Goal: Check status

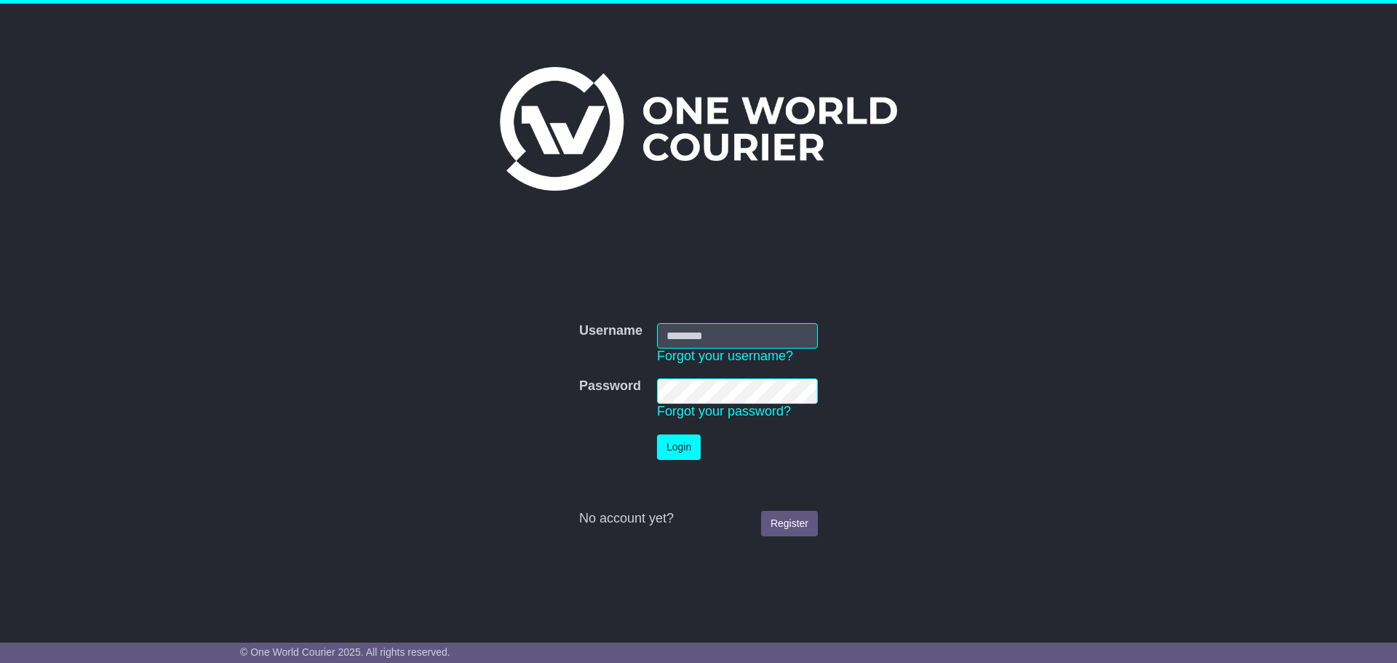
type input "**********"
click at [691, 446] on button "Login" at bounding box center [679, 446] width 44 height 25
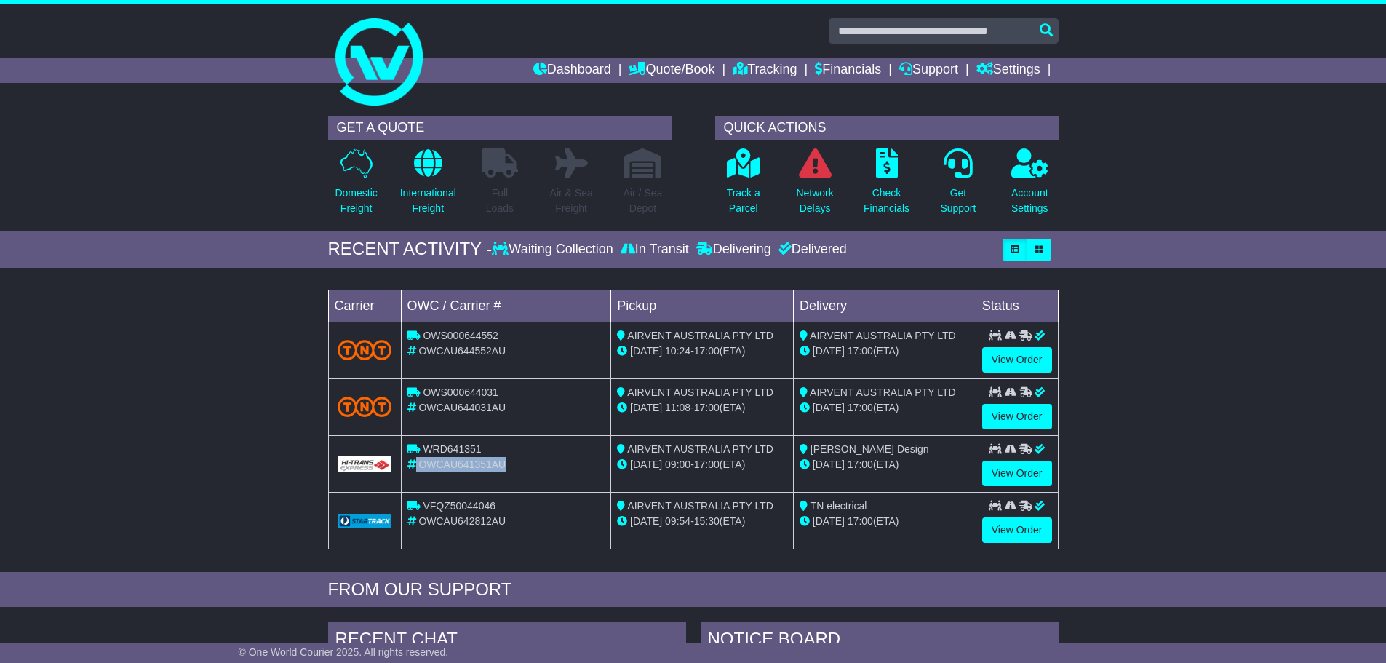
drag, startPoint x: 505, startPoint y: 468, endPoint x: 407, endPoint y: 472, distance: 98.3
click at [407, 472] on td "WRD641351 OWCAU641351AU" at bounding box center [506, 463] width 210 height 57
click at [1014, 474] on link "View Order" at bounding box center [1017, 472] width 70 height 25
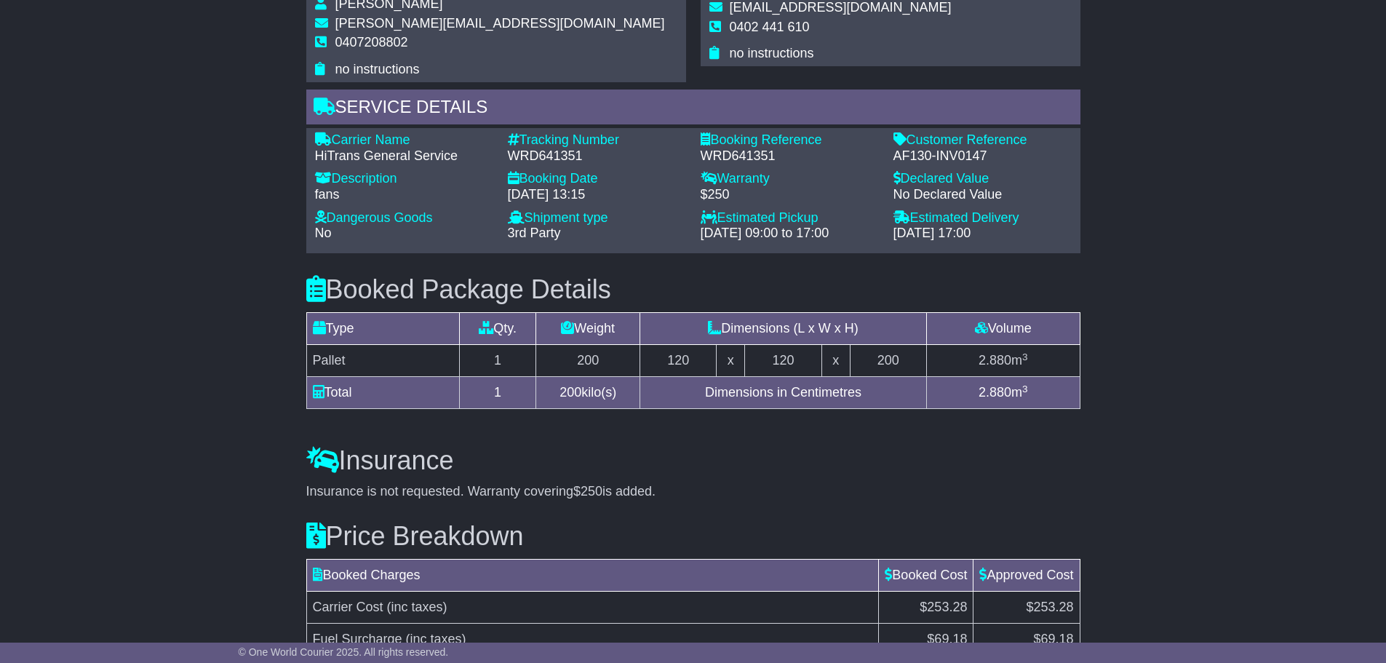
scroll to position [1281, 0]
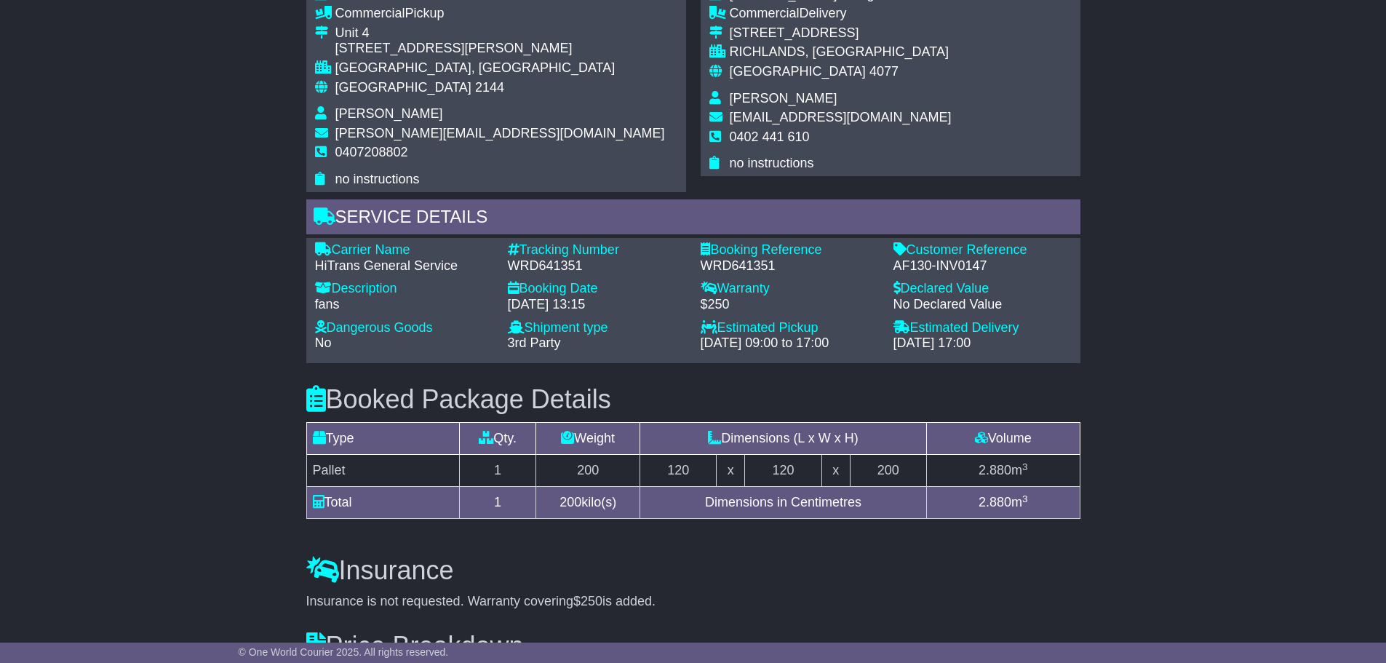
scroll to position [844, 0]
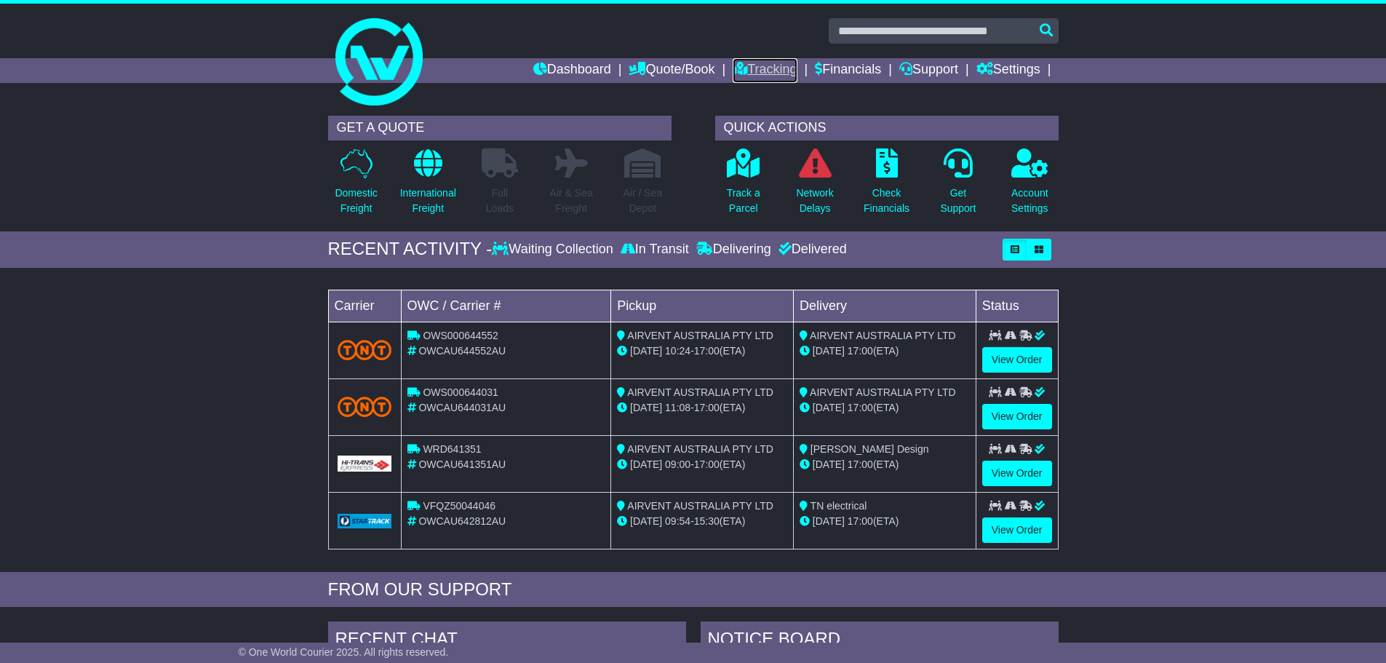
click at [767, 66] on link "Tracking" at bounding box center [764, 70] width 64 height 25
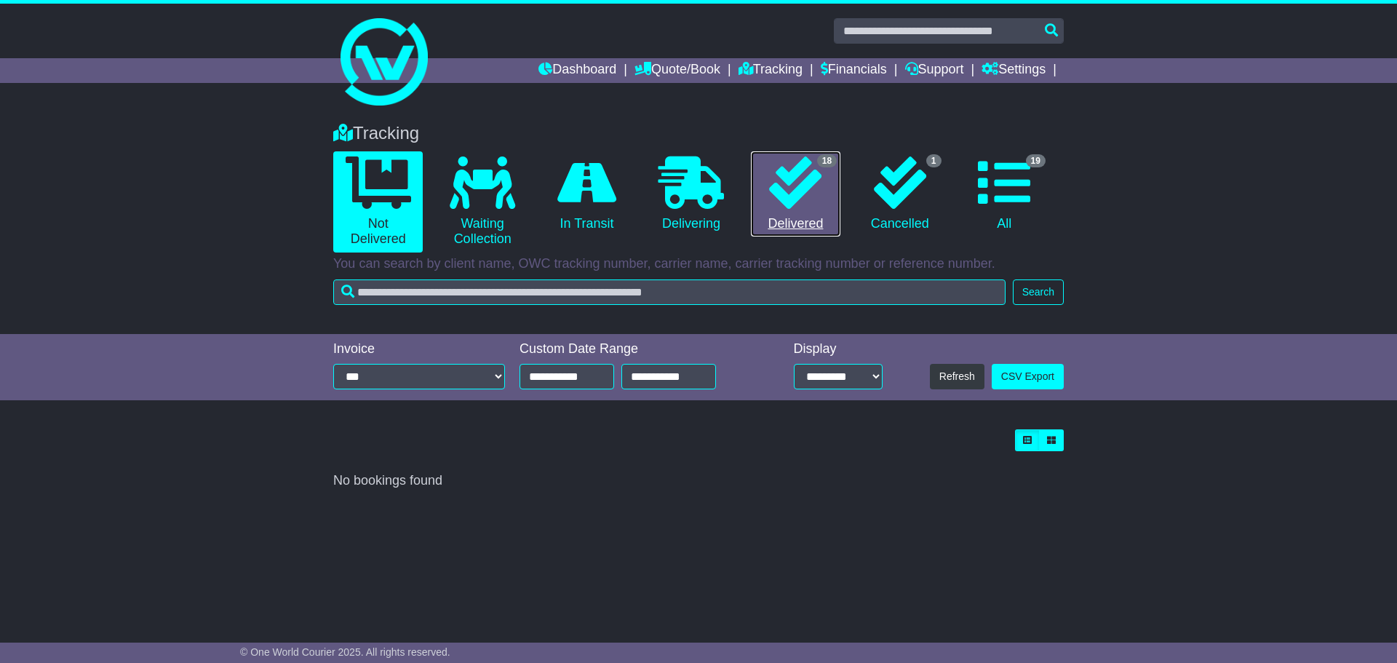
click at [820, 215] on link "18 Delivered" at bounding box center [795, 194] width 89 height 86
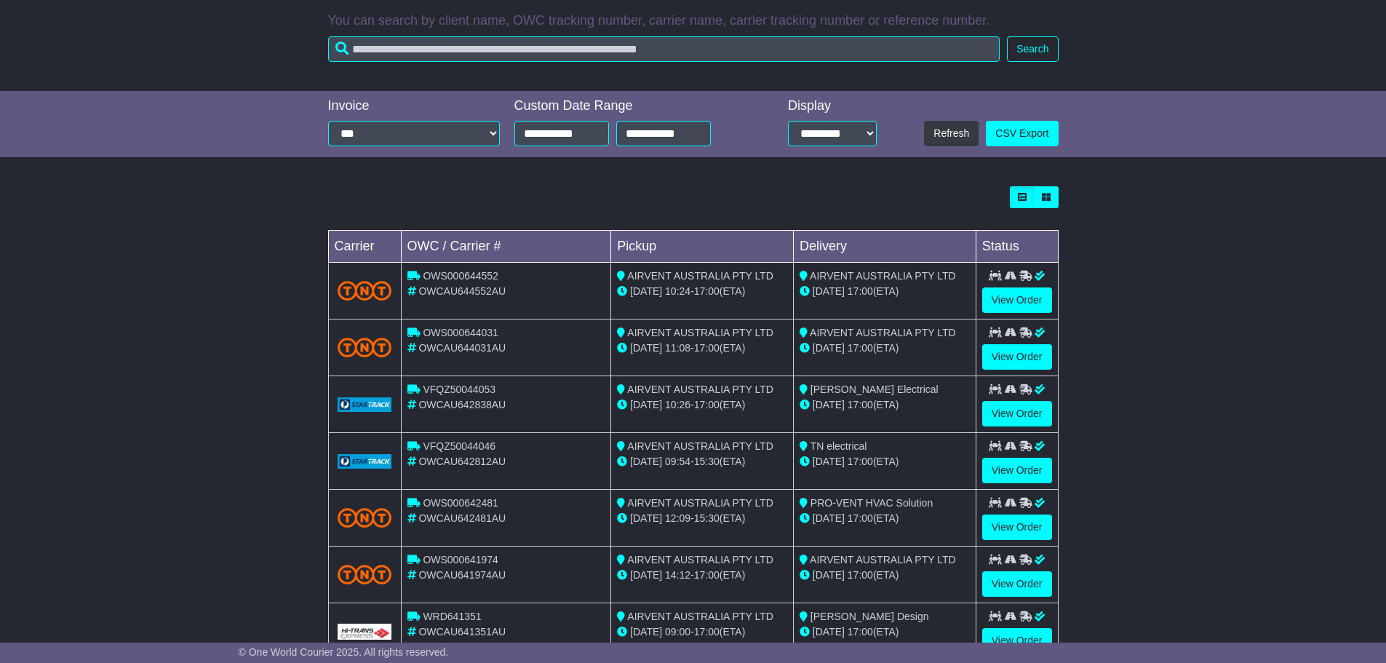
scroll to position [291, 0]
